Goal: Information Seeking & Learning: Learn about a topic

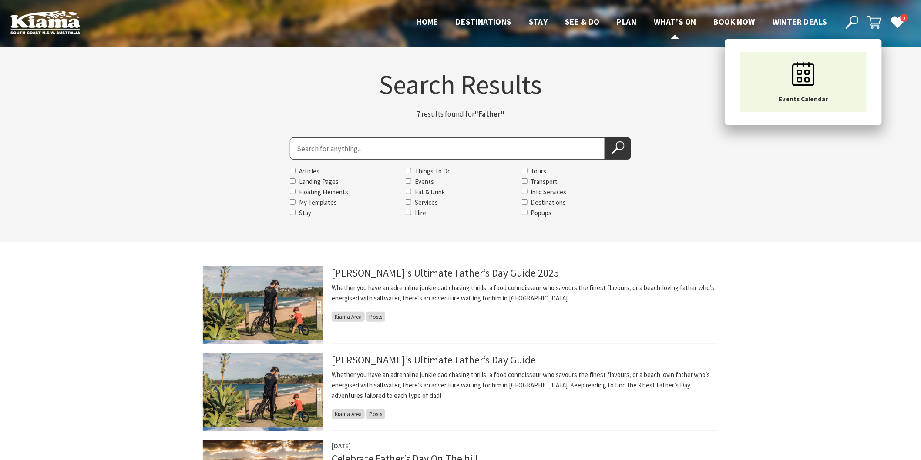
click at [682, 22] on span "What’s On" at bounding box center [675, 22] width 43 height 10
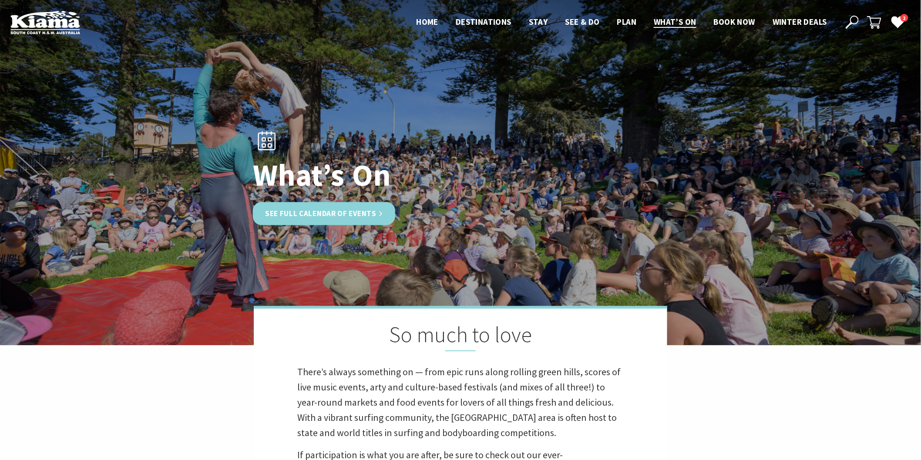
click at [328, 212] on link "See Full Calendar of Events" at bounding box center [324, 213] width 142 height 23
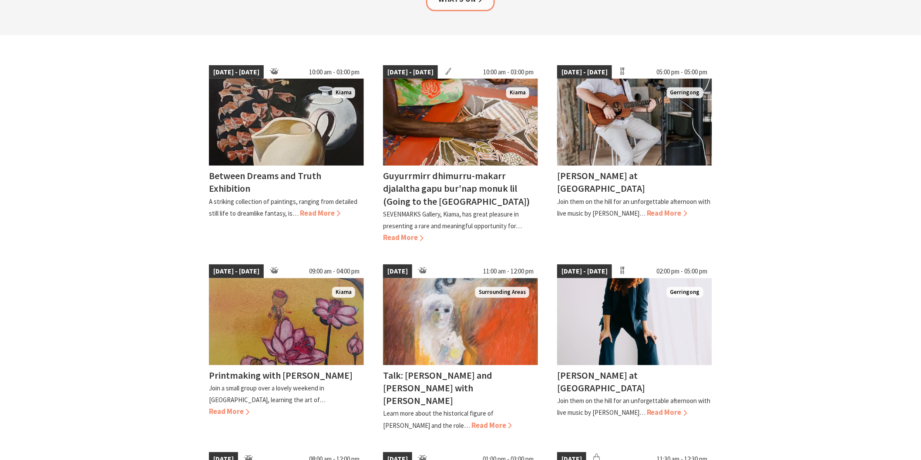
scroll to position [209, 0]
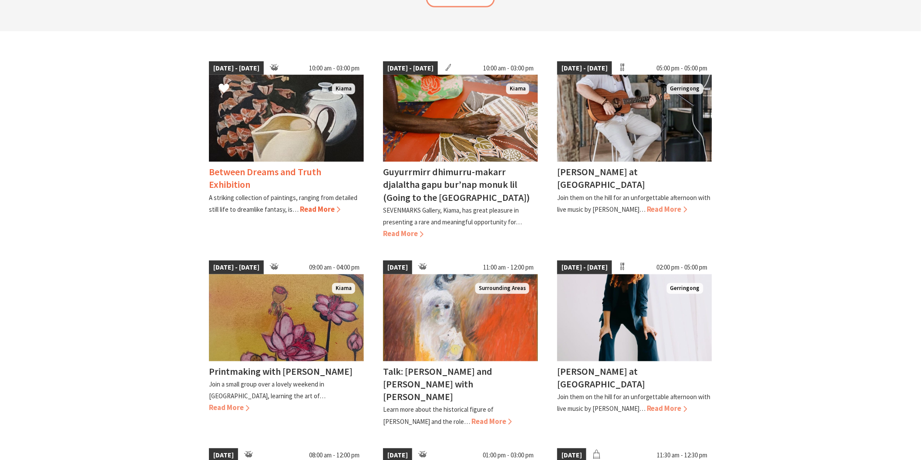
click at [318, 205] on span "Read More" at bounding box center [320, 210] width 40 height 10
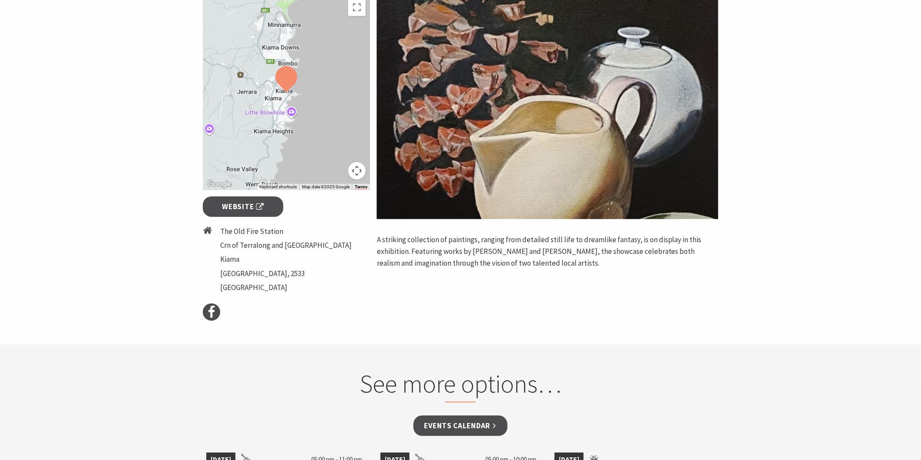
scroll to position [167, 0]
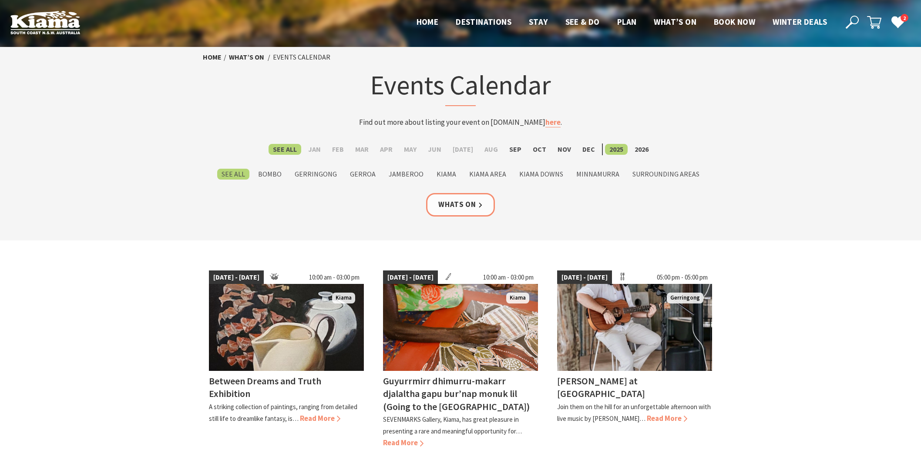
scroll to position [209, 0]
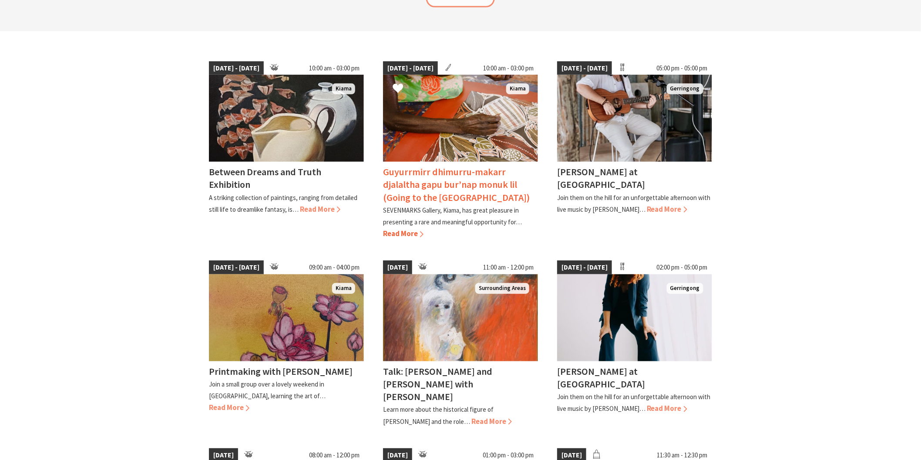
click at [401, 229] on span "Read More" at bounding box center [403, 234] width 40 height 10
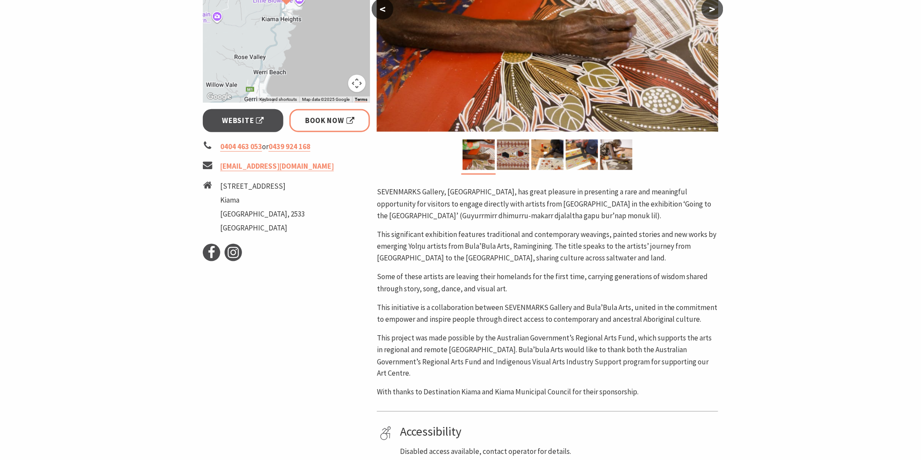
scroll to position [325, 0]
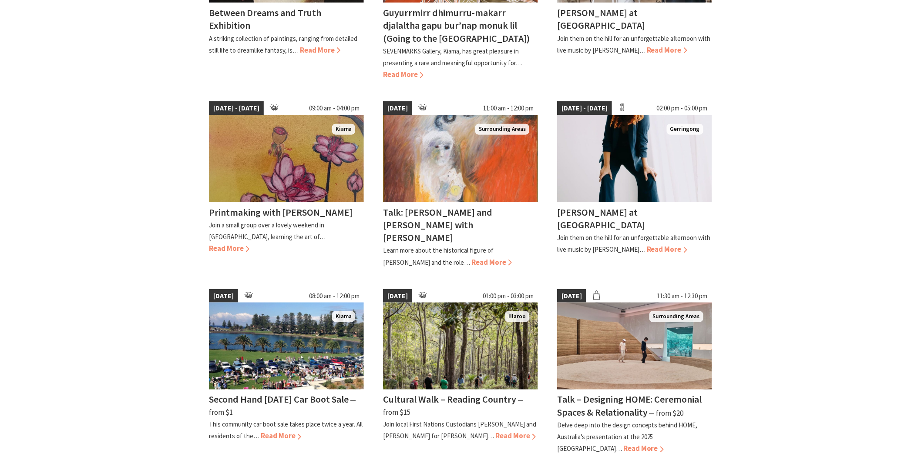
scroll to position [369, 0]
click at [461, 249] on div "Talk: [PERSON_NAME] and [PERSON_NAME] with [PERSON_NAME] Learn more about the h…" at bounding box center [460, 235] width 155 height 66
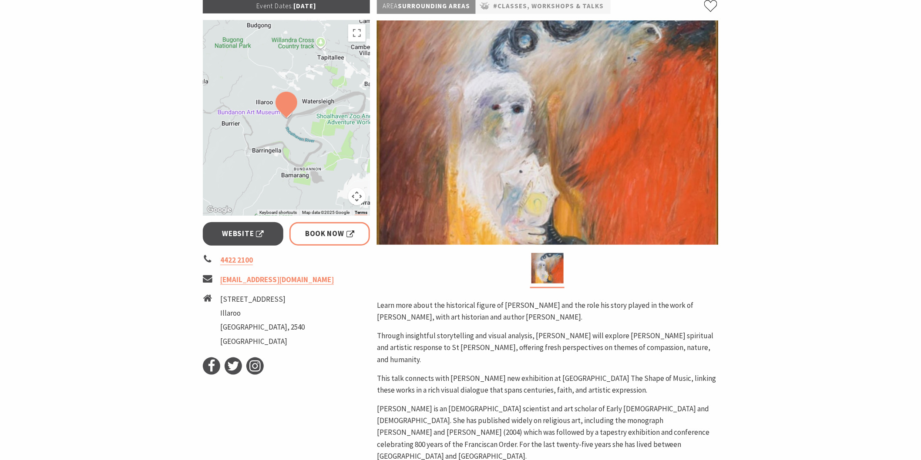
scroll to position [159, 0]
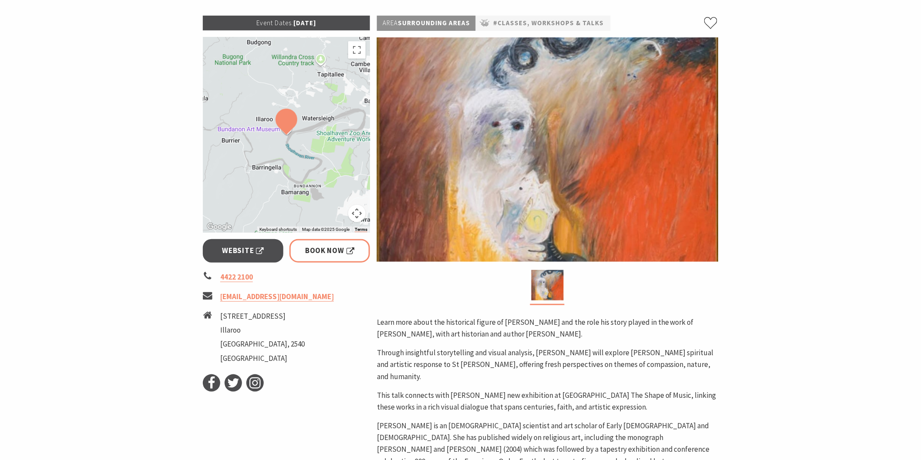
click at [81, 156] on section "Home Events Classes, Workshops & Talks Talk: Arthur Boyd and St Francis of Assi…" at bounding box center [460, 273] width 921 height 770
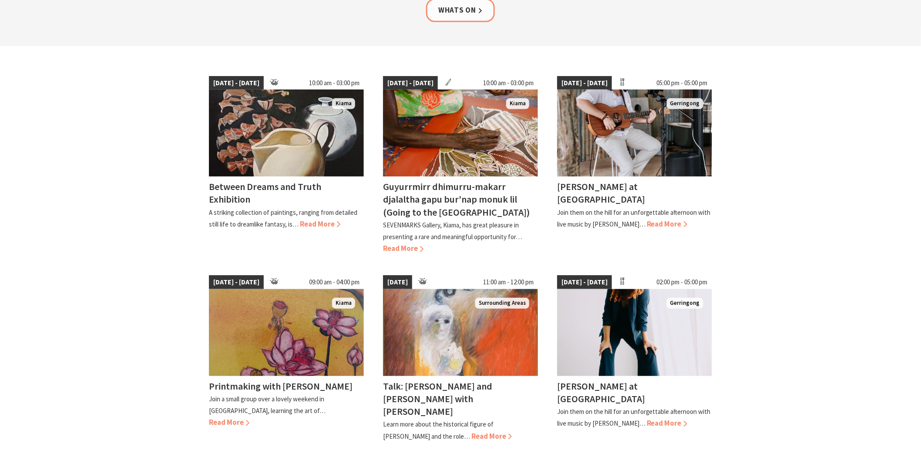
scroll to position [194, 0]
click at [395, 248] on span "Read More" at bounding box center [403, 249] width 40 height 10
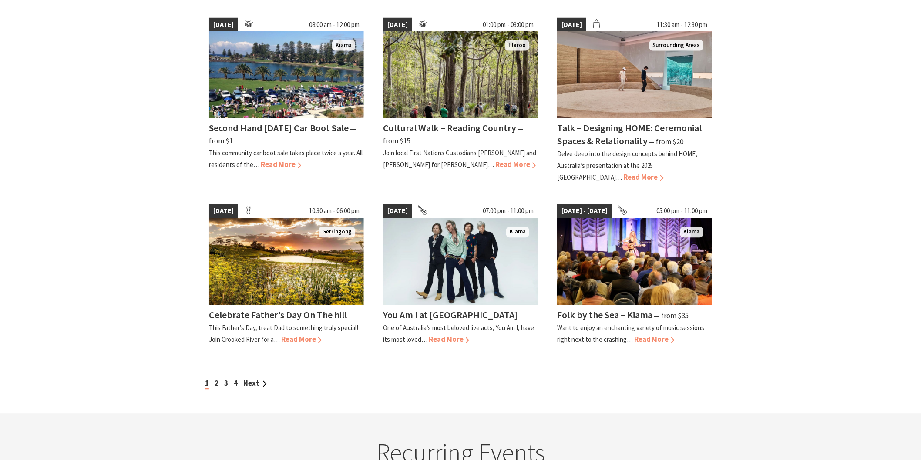
scroll to position [641, 0]
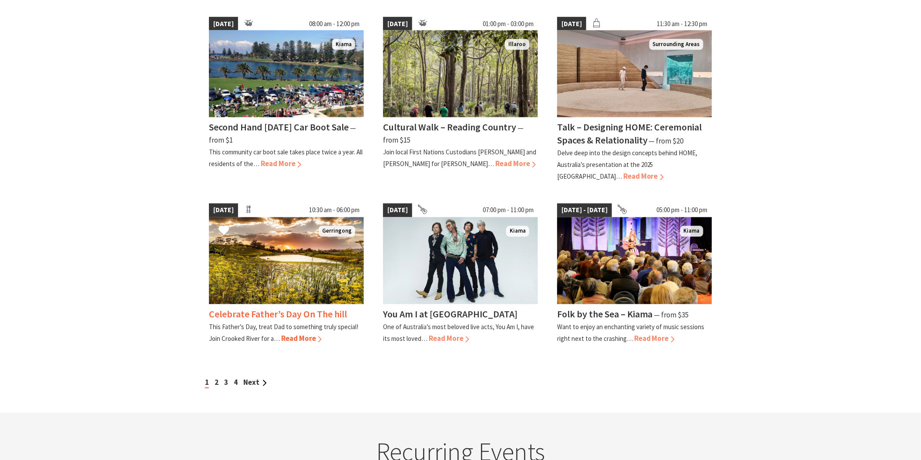
click at [303, 334] on span "Read More" at bounding box center [301, 339] width 40 height 10
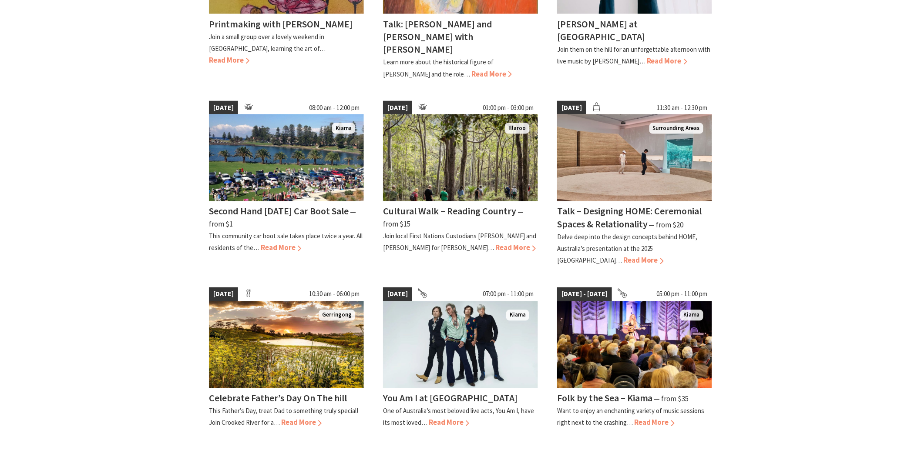
scroll to position [556, 0]
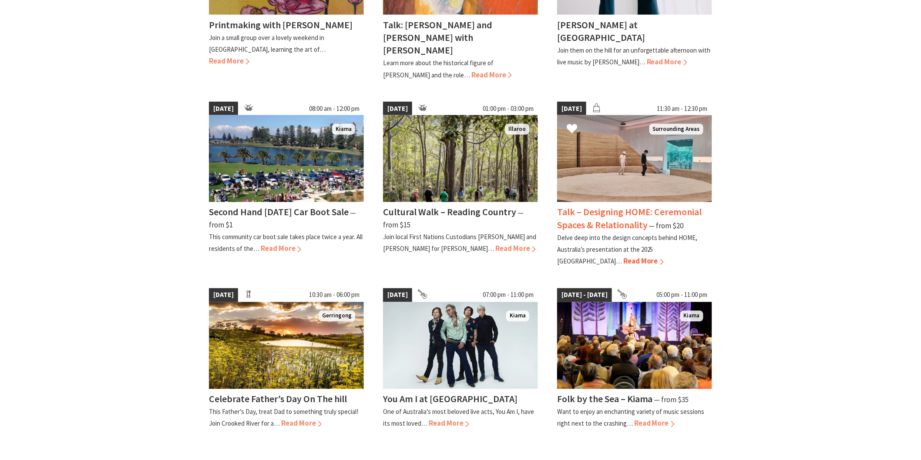
click at [623, 257] on span "Read More" at bounding box center [643, 262] width 40 height 10
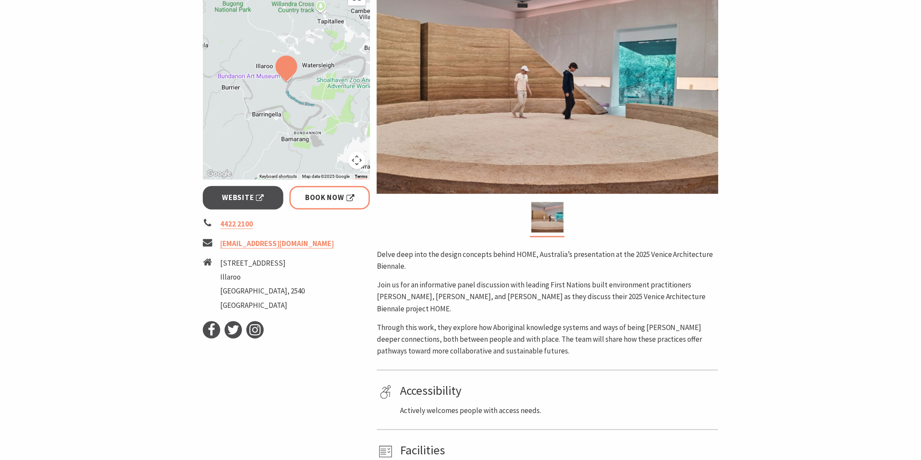
scroll to position [254, 0]
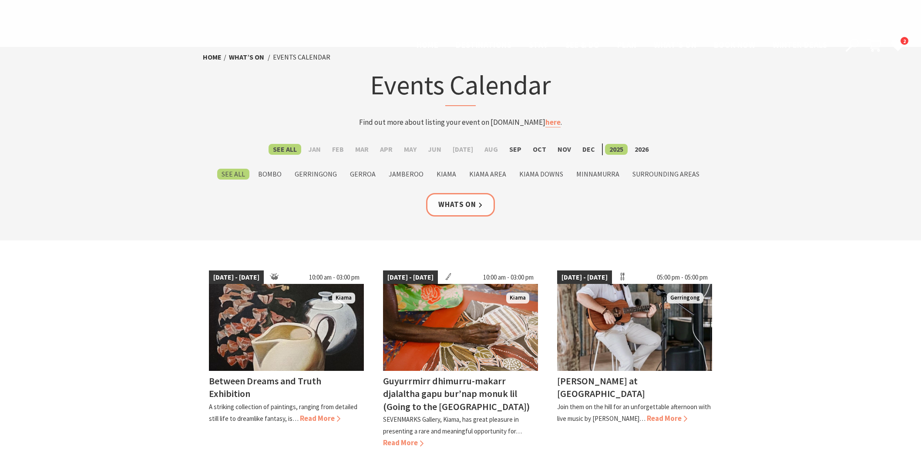
scroll to position [556, 0]
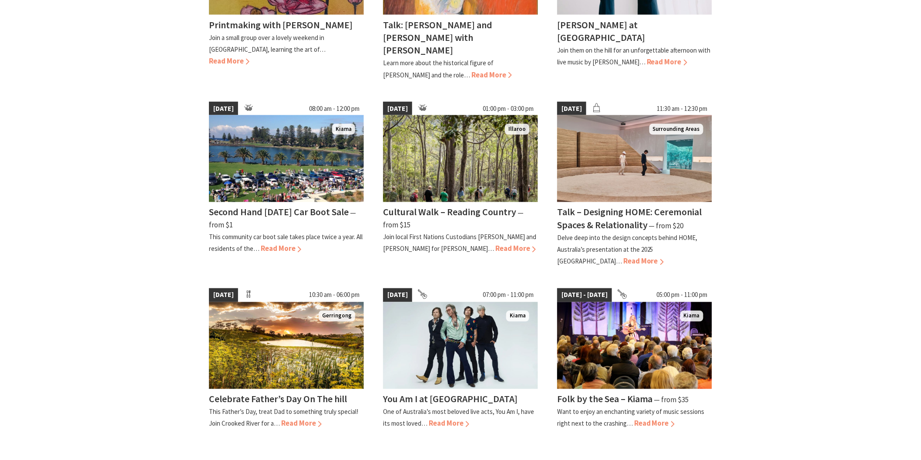
click at [470, 206] on h4 "Cultural Walk – Reading Country" at bounding box center [449, 212] width 133 height 12
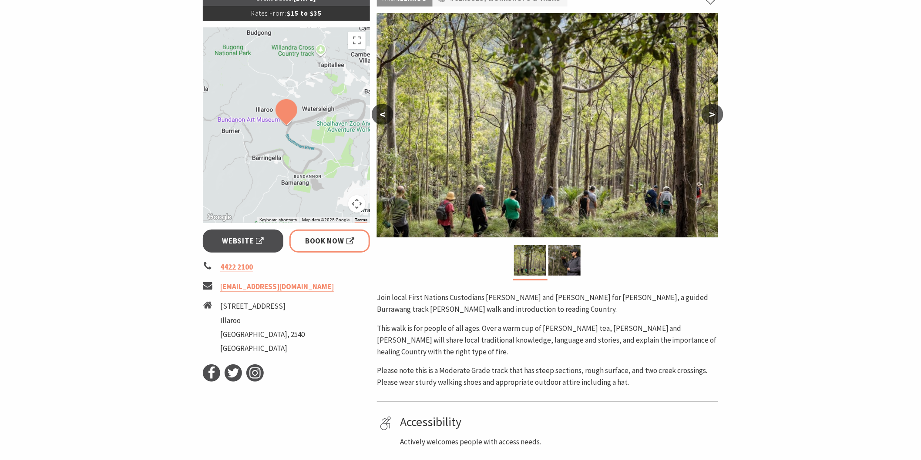
scroll to position [158, 0]
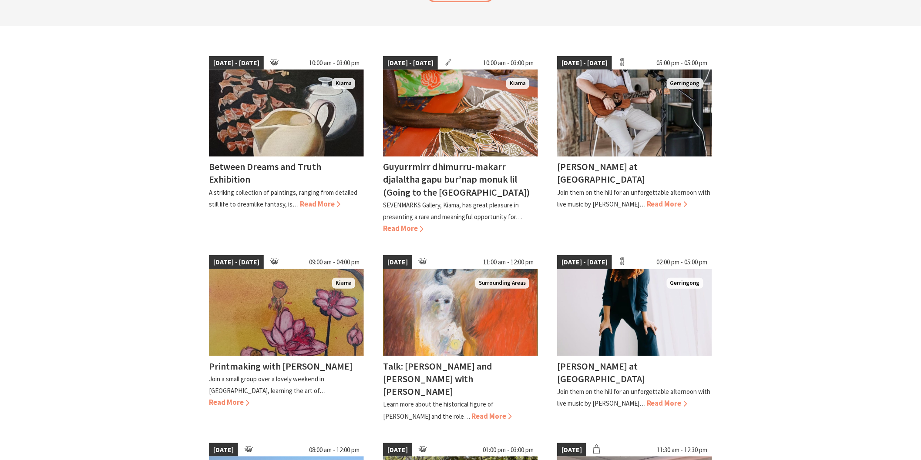
scroll to position [213, 0]
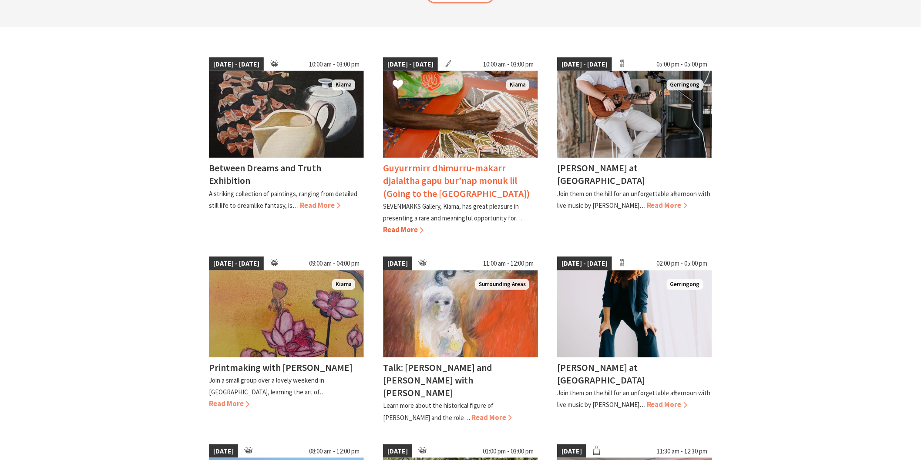
click at [440, 184] on h4 "Guyurrmirr dhimurru-makarr djalaltha gapu bur’nap monuk lil (Going to the South…" at bounding box center [456, 180] width 147 height 37
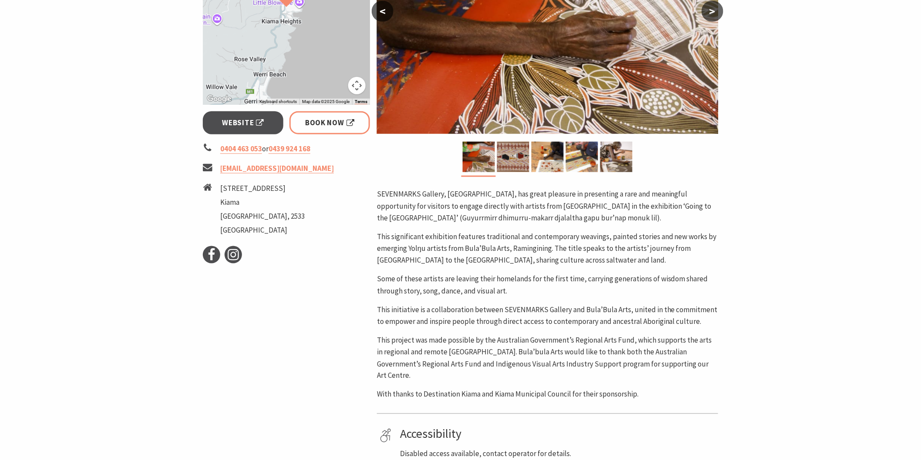
scroll to position [325, 0]
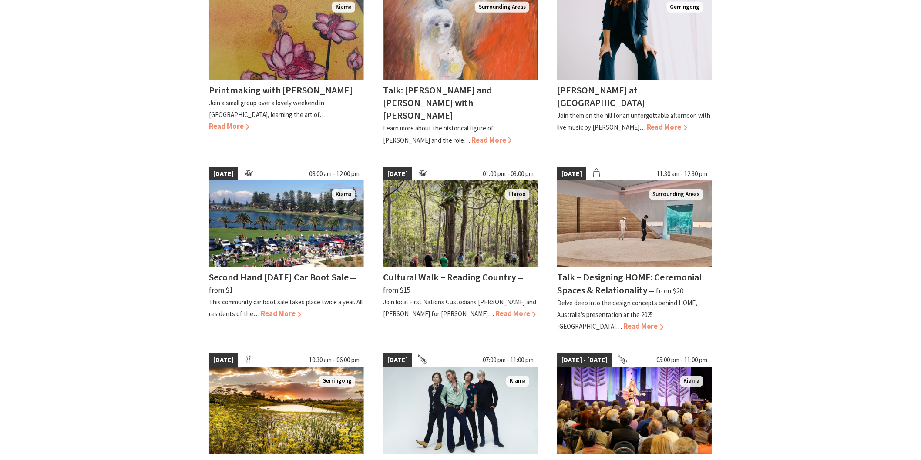
scroll to position [492, 0]
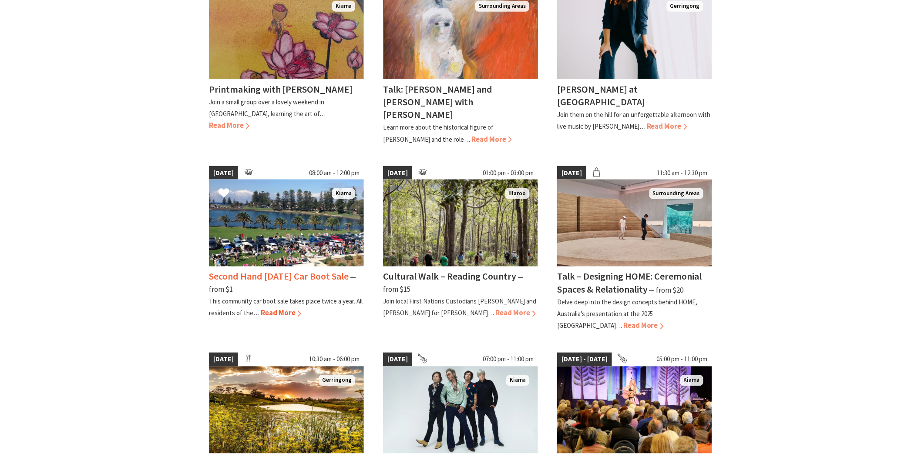
click at [284, 309] on span "Read More" at bounding box center [281, 314] width 40 height 10
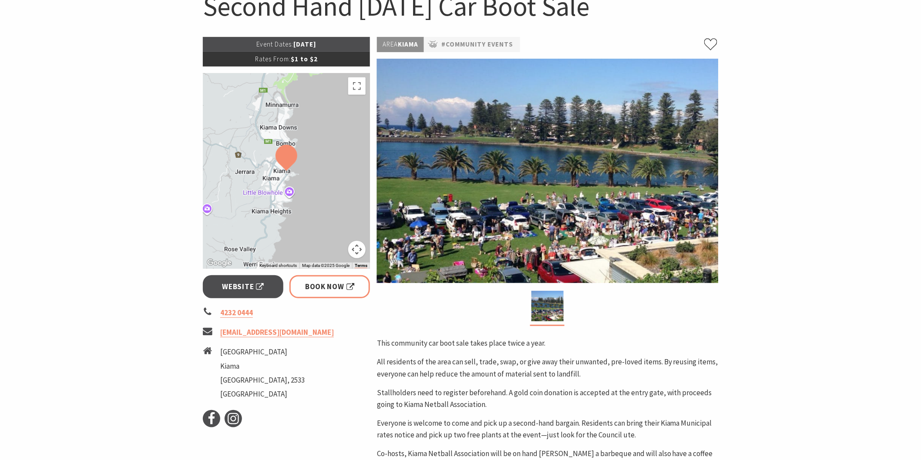
scroll to position [112, 0]
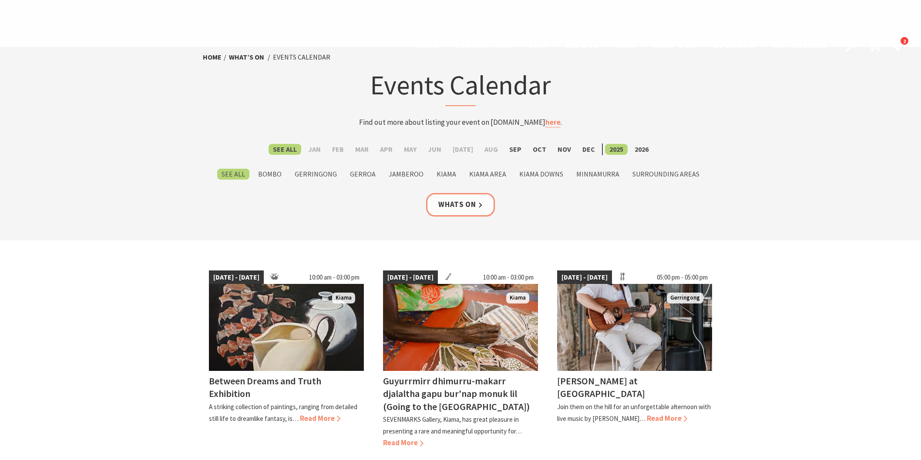
scroll to position [492, 0]
